Goal: Share content: Share content

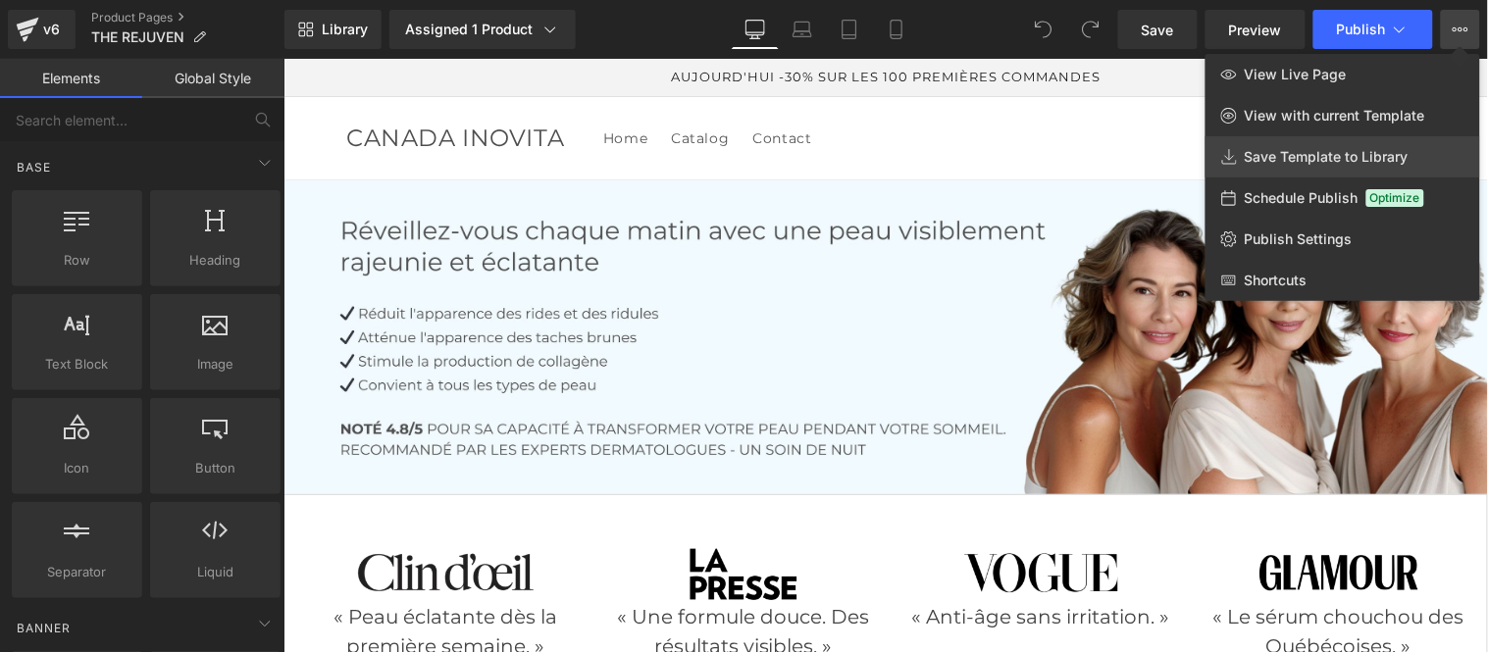
click at [1297, 154] on span "Save Template to Library" at bounding box center [1327, 157] width 164 height 18
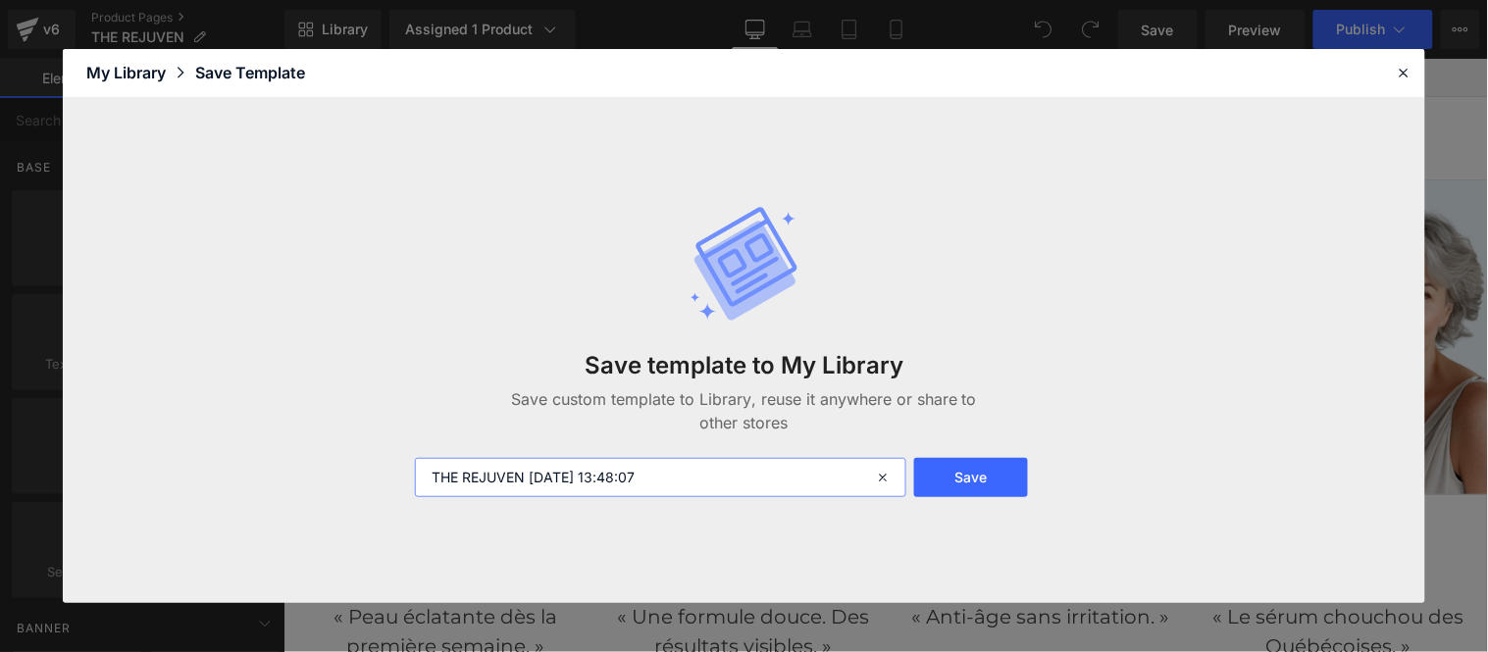
click at [691, 476] on input "THE REJUVEN [DATE] 13:48:07" at bounding box center [660, 477] width 491 height 39
click at [564, 478] on input "THE REJUVEN [DATE] 13:48:07" at bounding box center [660, 477] width 491 height 39
type input "THE REJUVEN 2025"
click at [966, 477] on button "Save" at bounding box center [971, 477] width 114 height 39
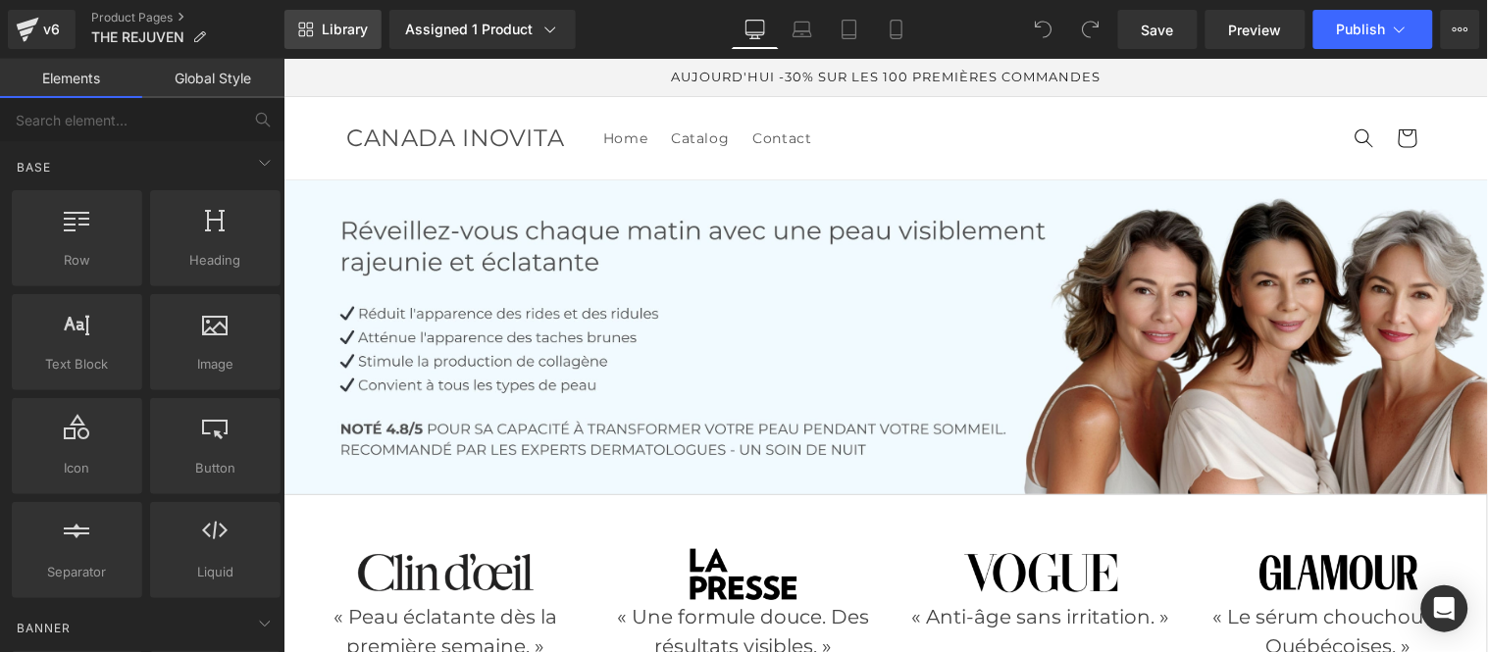
click at [341, 33] on span "Library" at bounding box center [345, 30] width 46 height 18
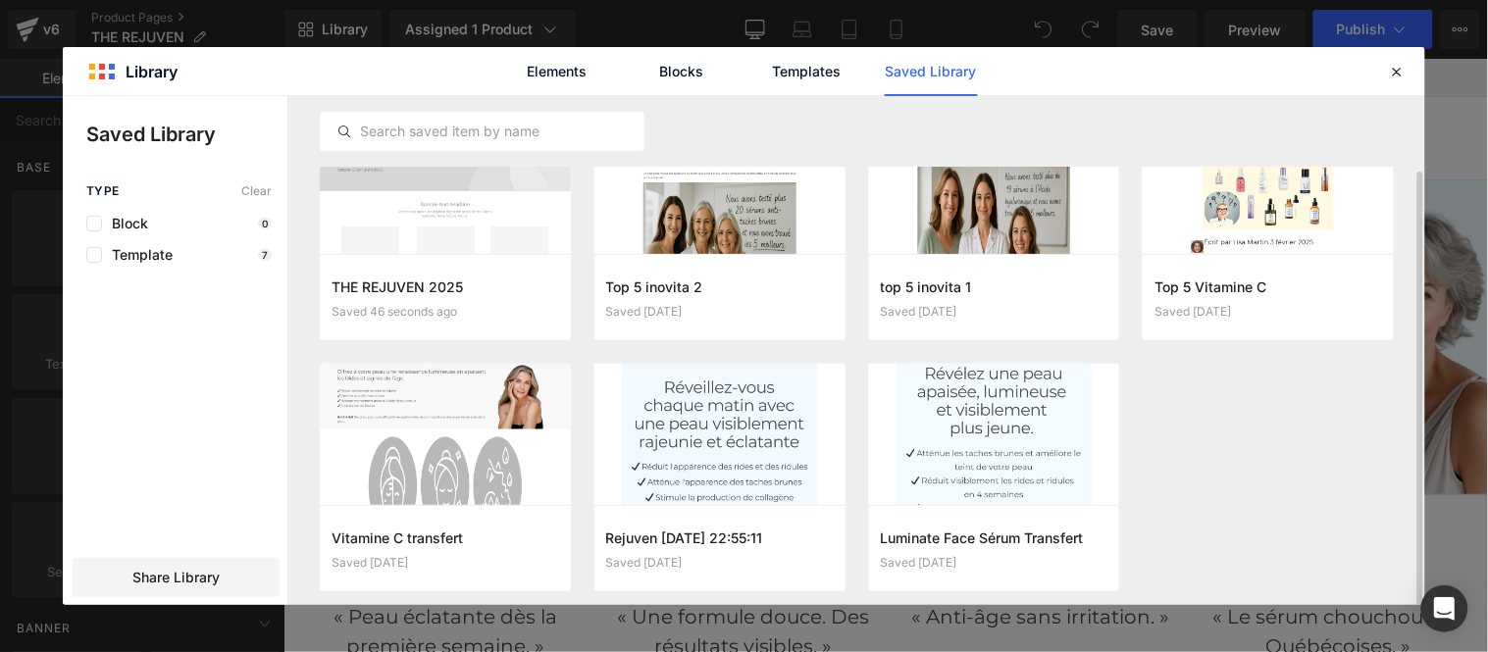
scroll to position [69, 0]
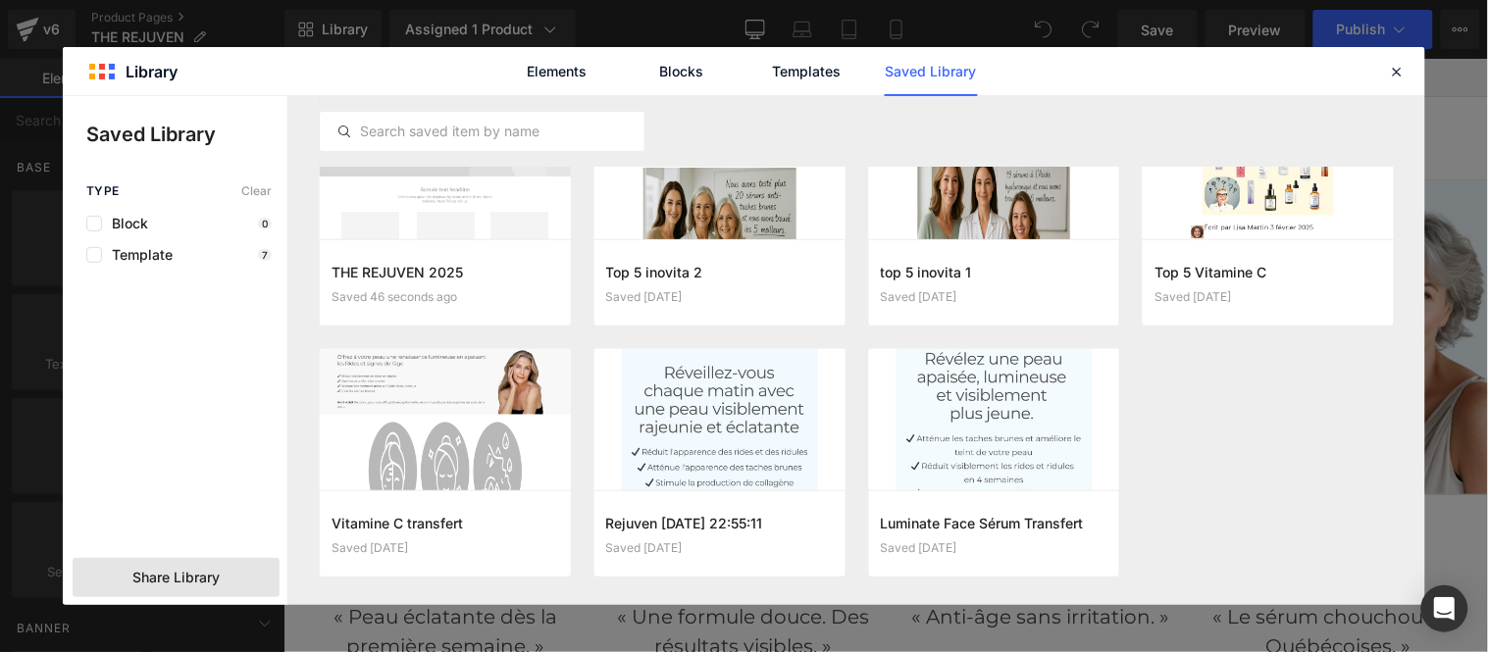
click at [167, 579] on span "Share Library" at bounding box center [175, 578] width 87 height 20
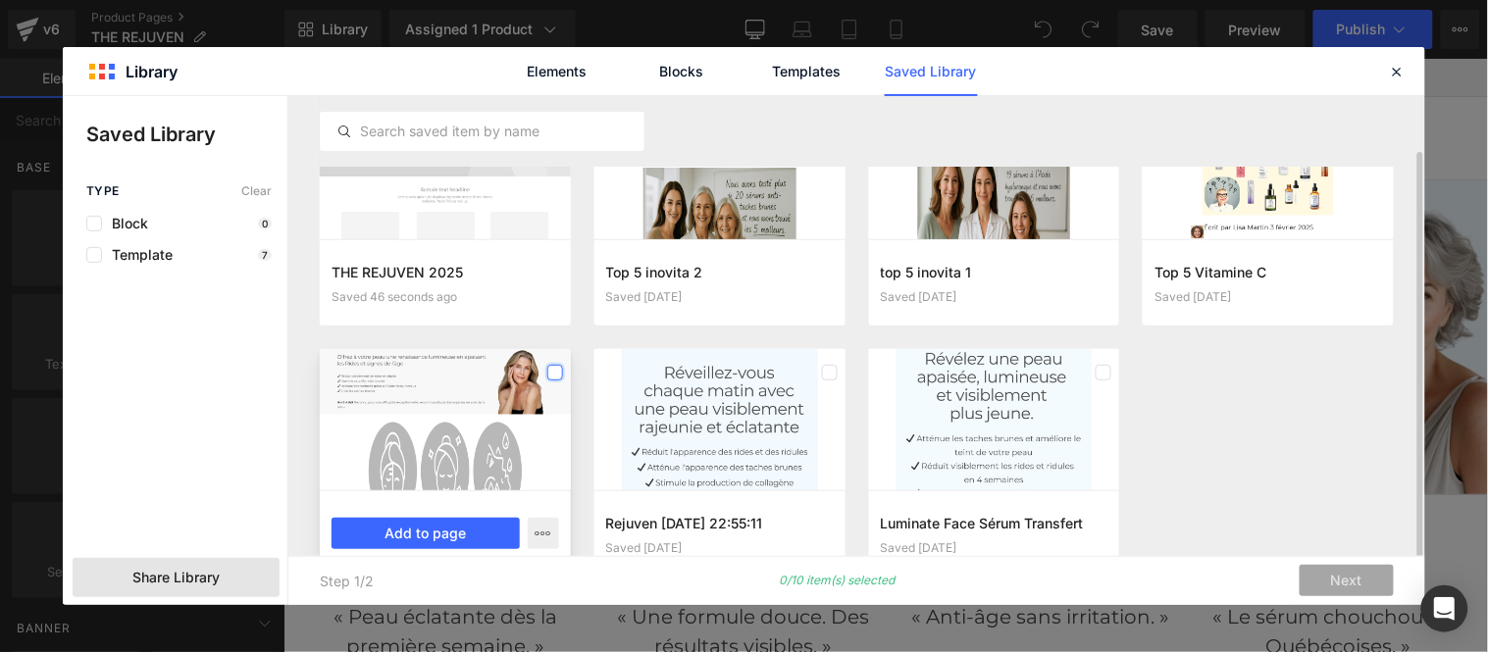
click at [554, 375] on label at bounding box center [555, 373] width 16 height 16
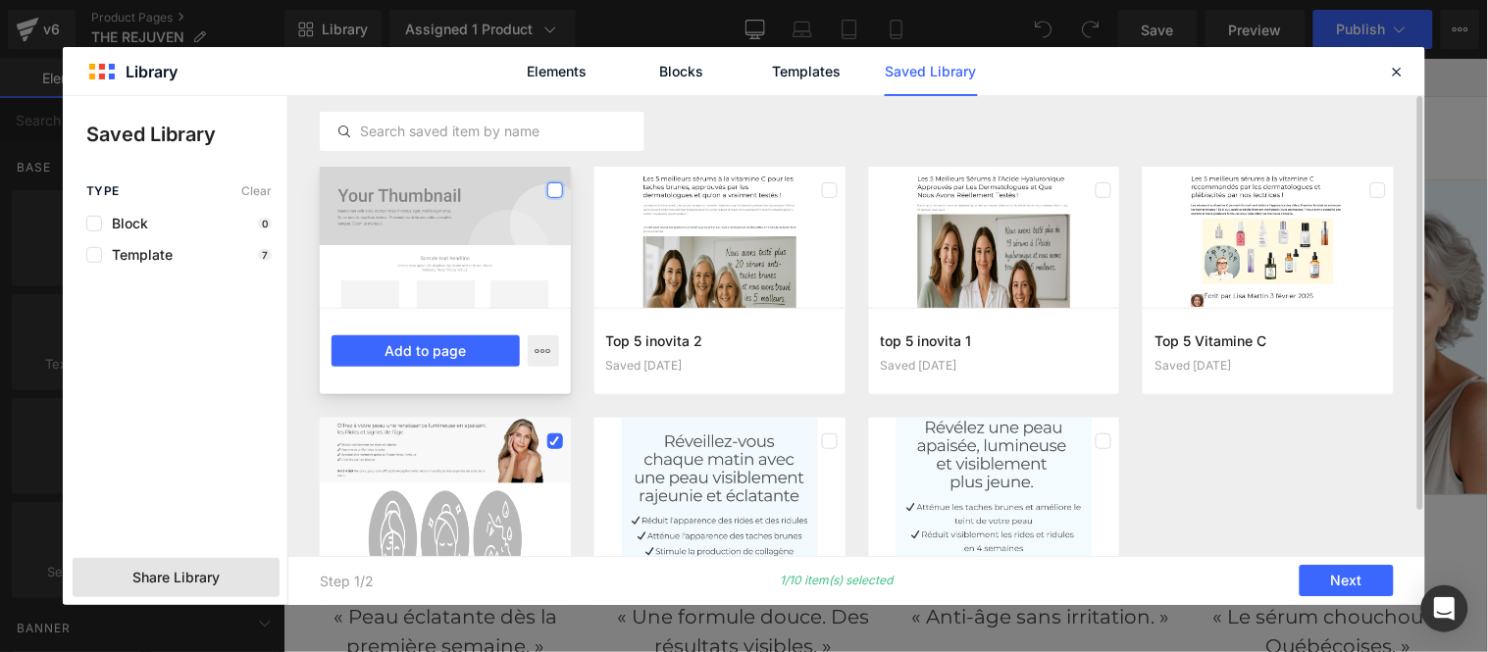
click at [550, 189] on label at bounding box center [555, 190] width 16 height 16
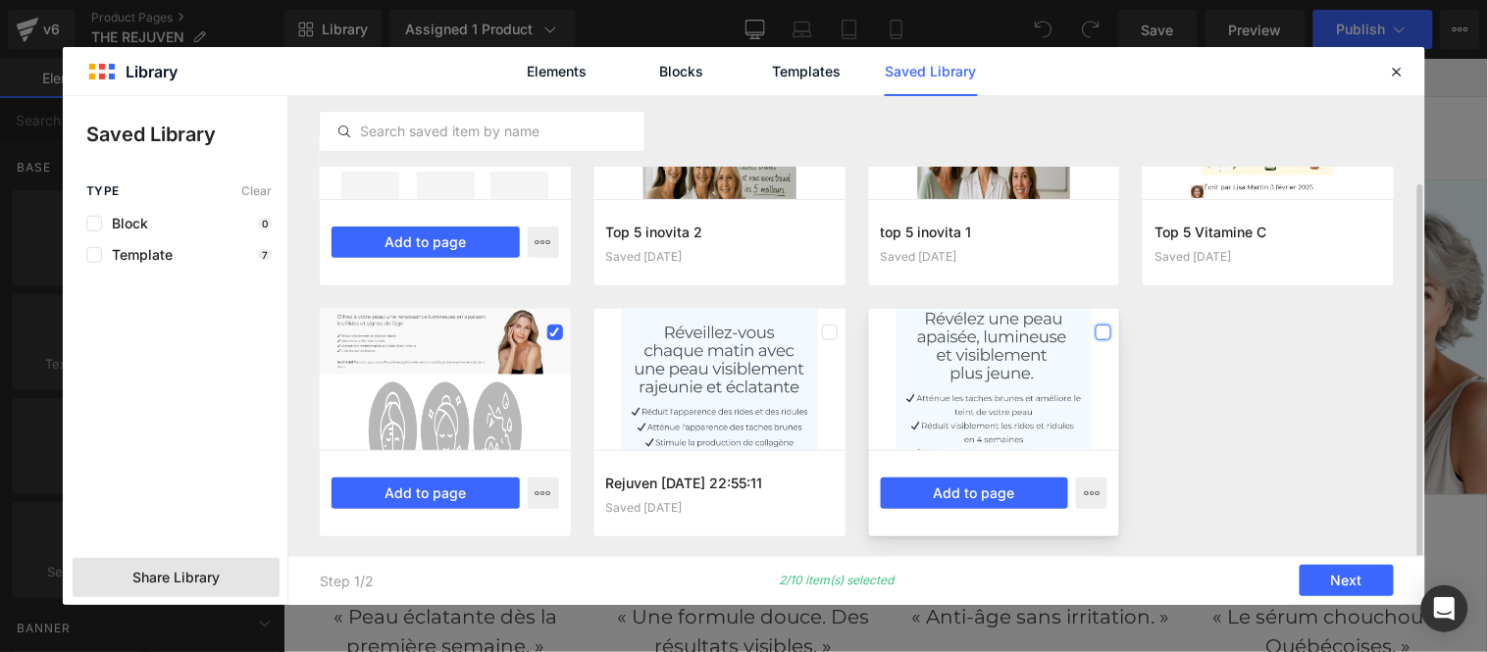
click at [1096, 337] on label at bounding box center [1104, 333] width 16 height 16
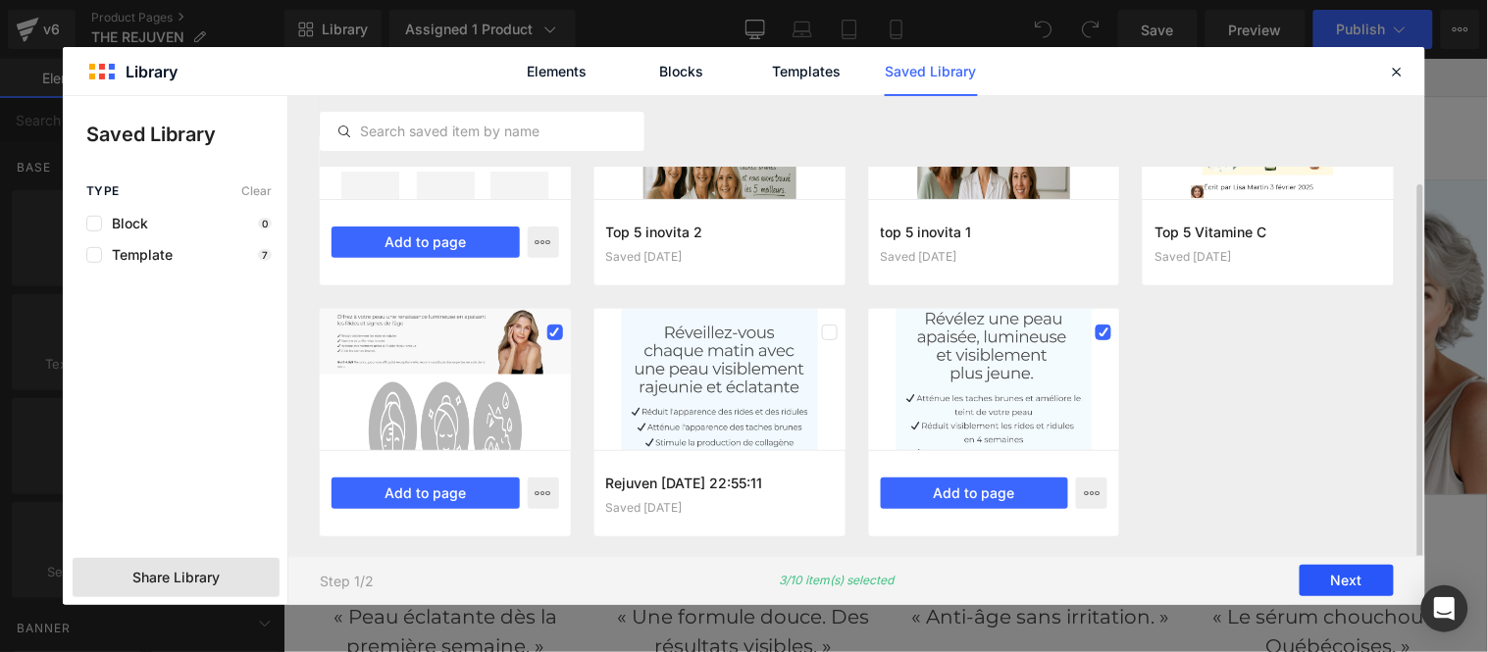
click at [1342, 579] on button "Next" at bounding box center [1347, 581] width 94 height 31
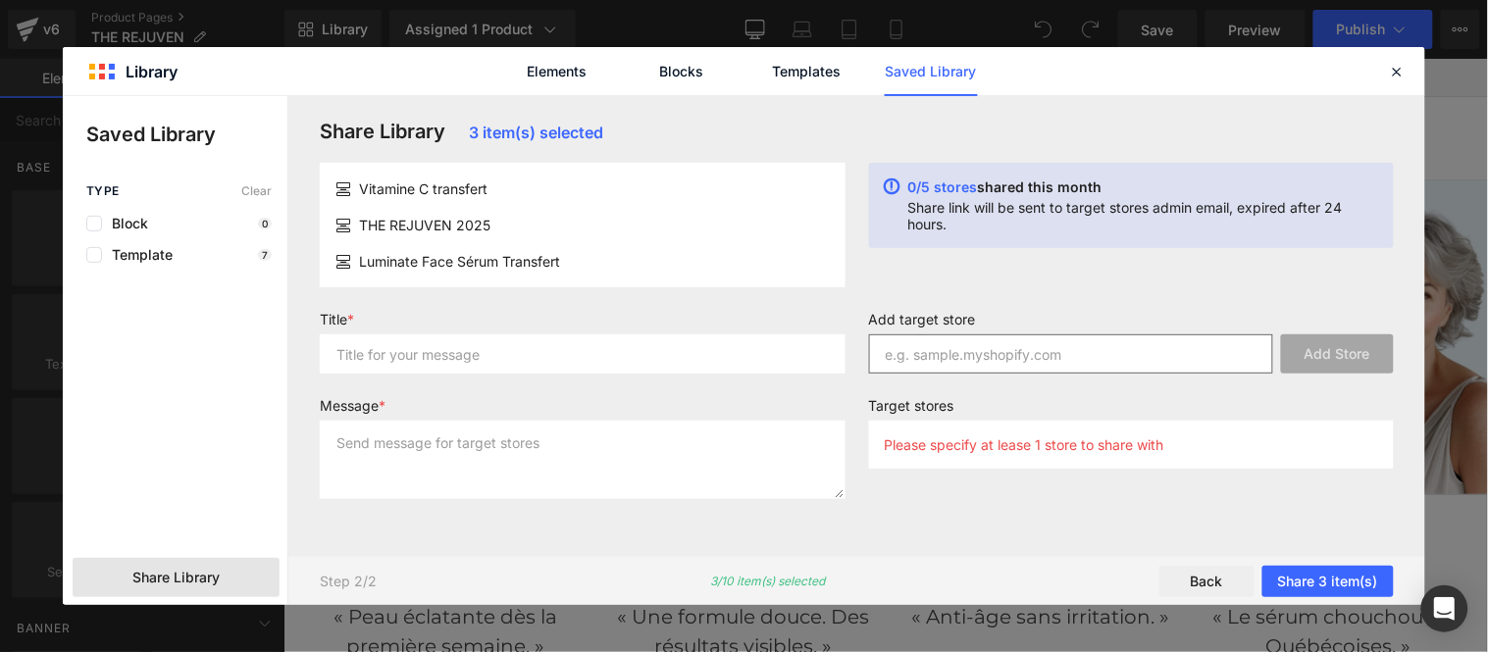
scroll to position [0, 0]
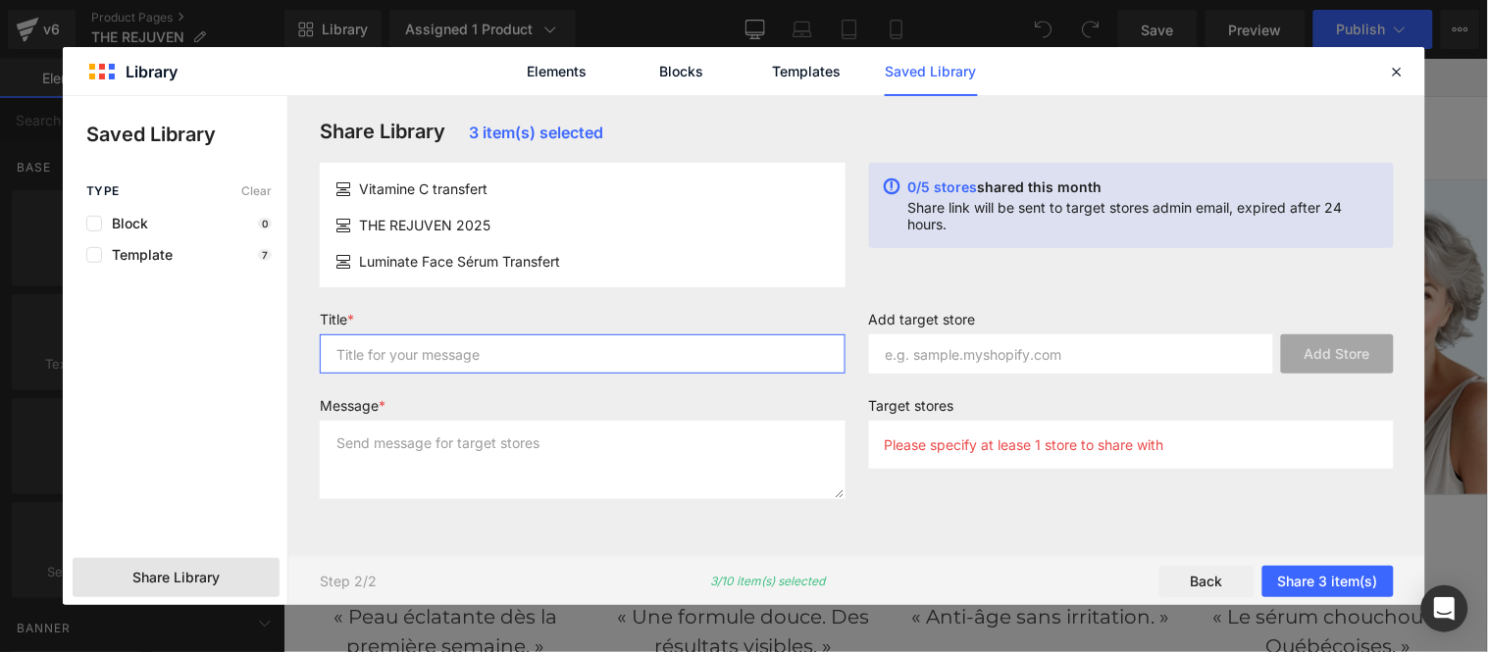
click at [484, 359] on input "text" at bounding box center [583, 353] width 526 height 39
type input "Les serums"
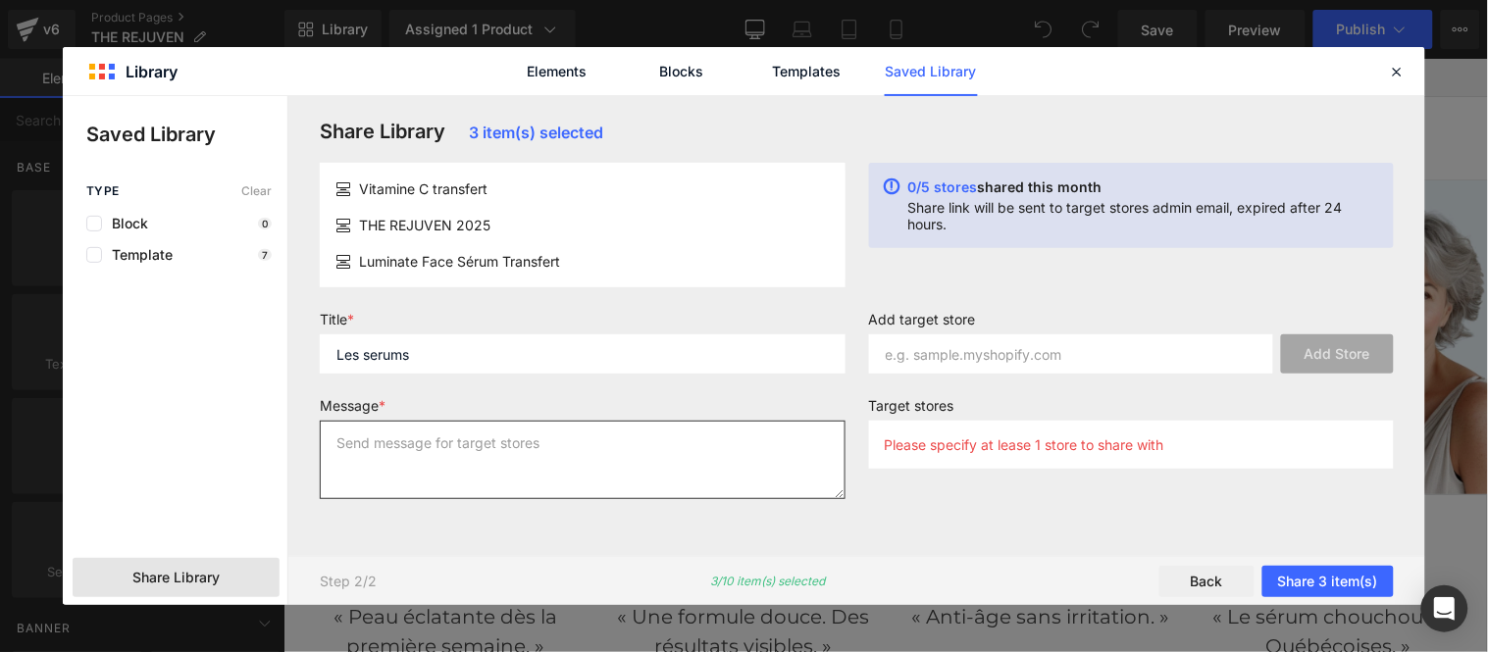
click at [479, 452] on textarea at bounding box center [583, 460] width 526 height 78
paste textarea "Les serums"
type textarea "Les serums"
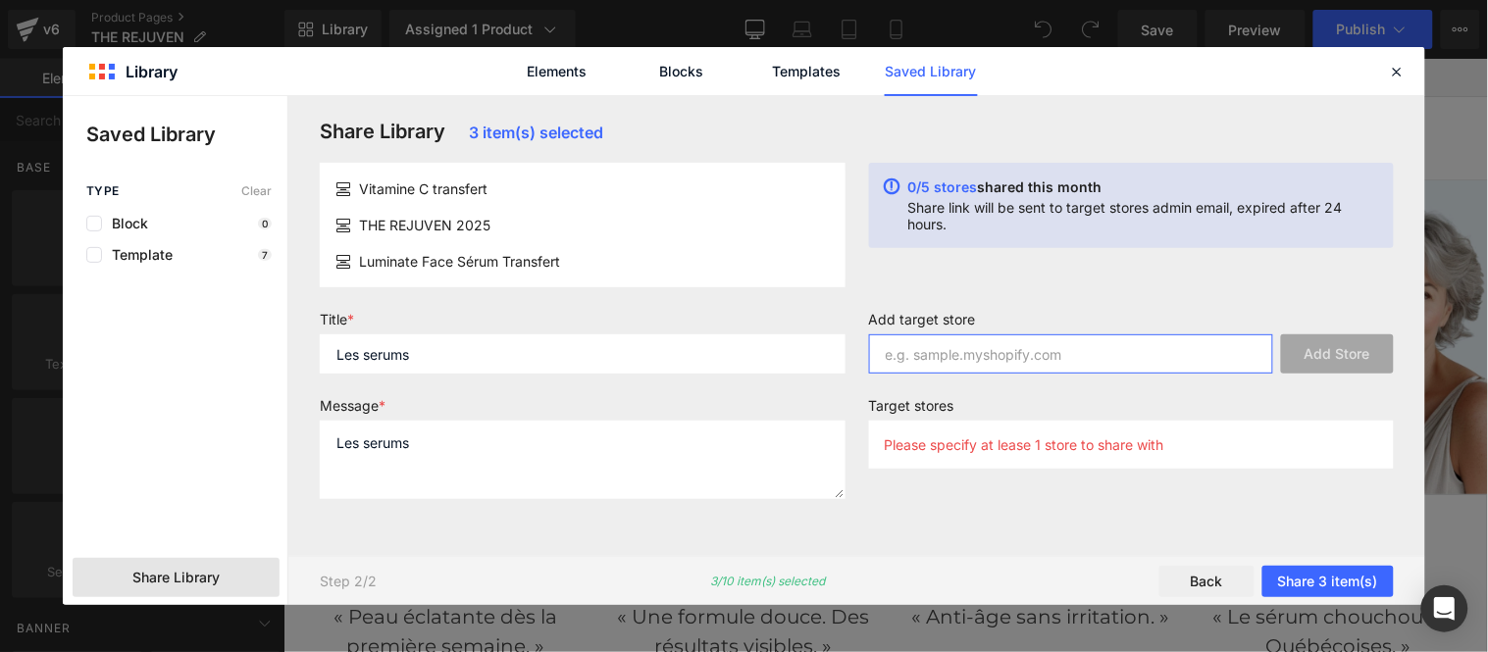
click at [1045, 368] on input "text" at bounding box center [1071, 353] width 405 height 39
paste input "ntifi2-ta"
type input "ntifi2-ta"
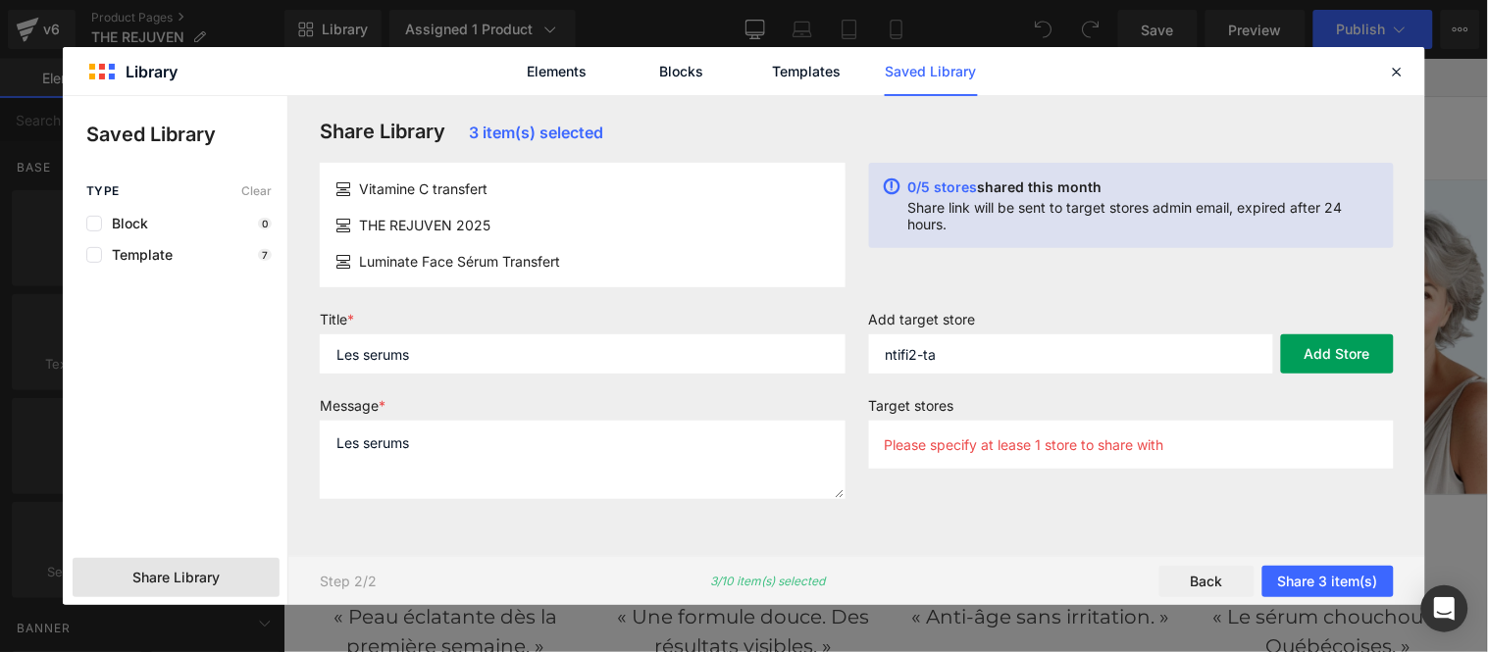
click at [1344, 350] on button "Add Store" at bounding box center [1337, 353] width 113 height 39
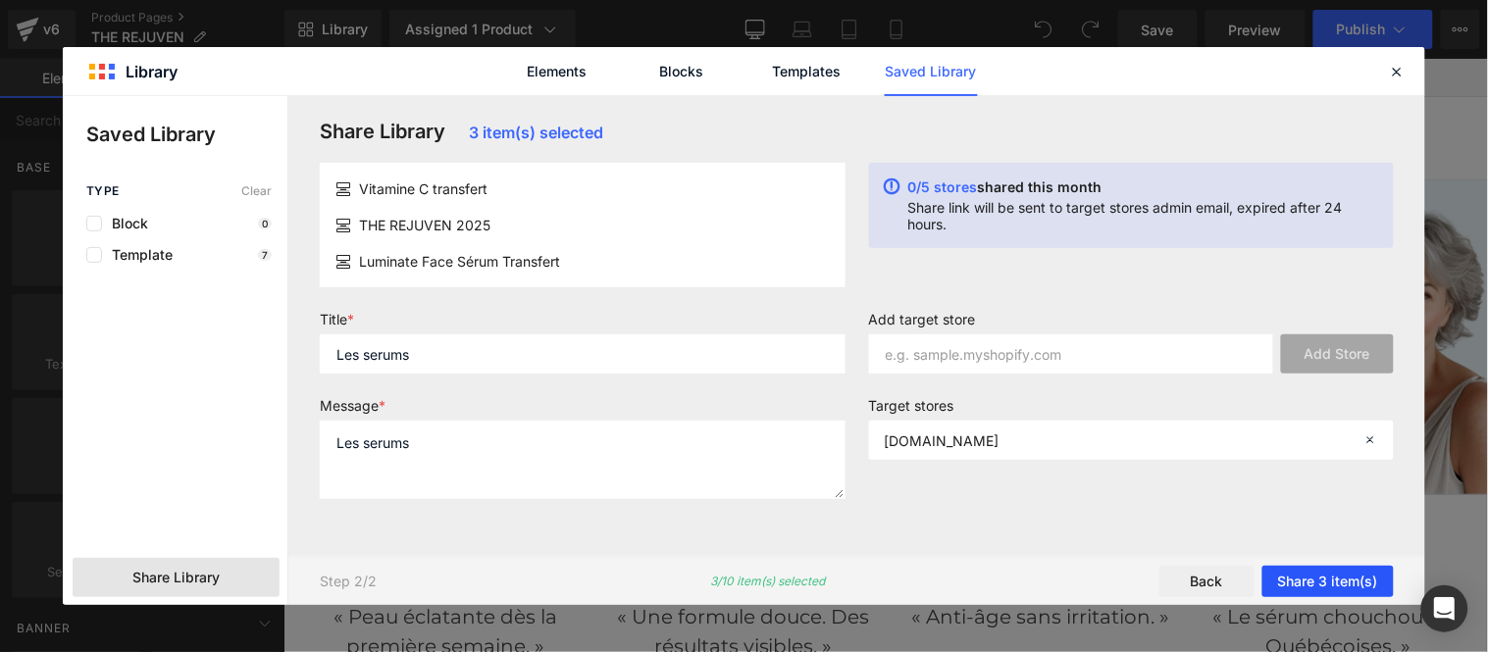
click at [1335, 574] on button "Share 3 item(s)" at bounding box center [1327, 581] width 131 height 31
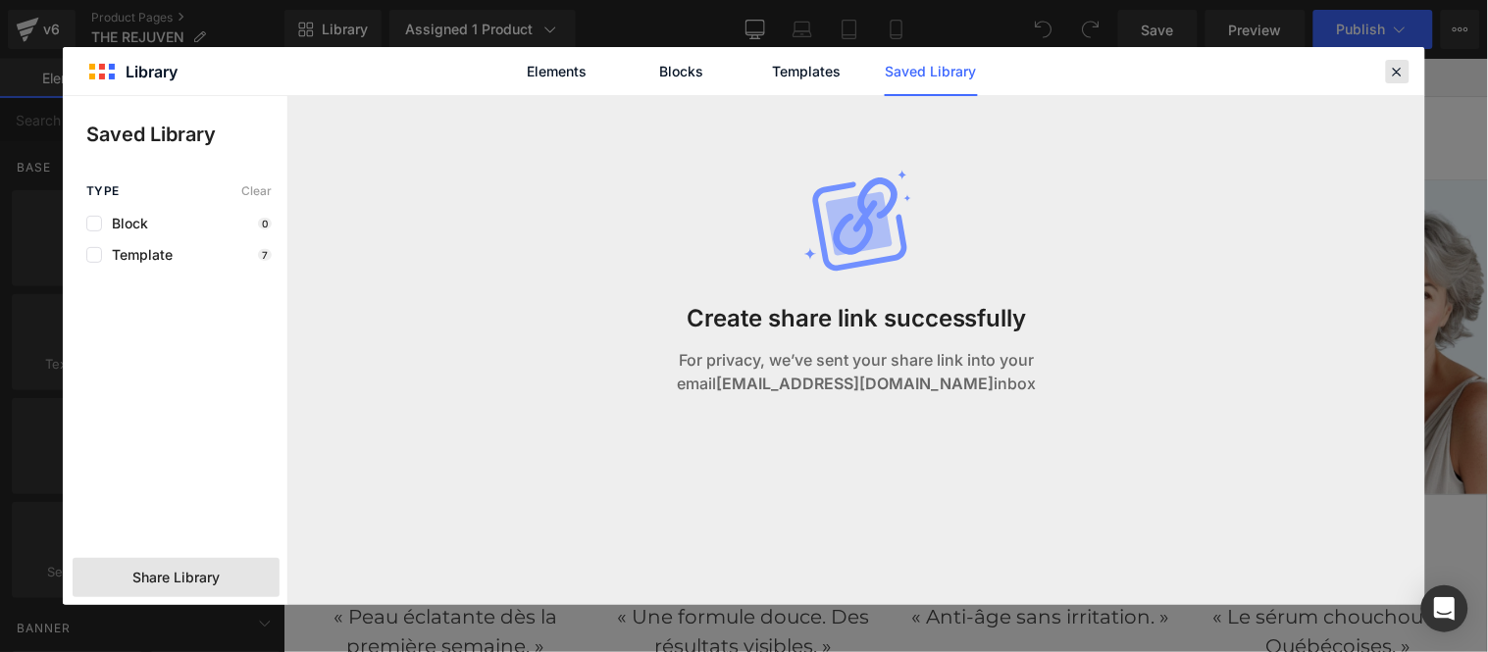
click at [1403, 69] on icon at bounding box center [1398, 72] width 18 height 18
